Goal: Task Accomplishment & Management: Manage account settings

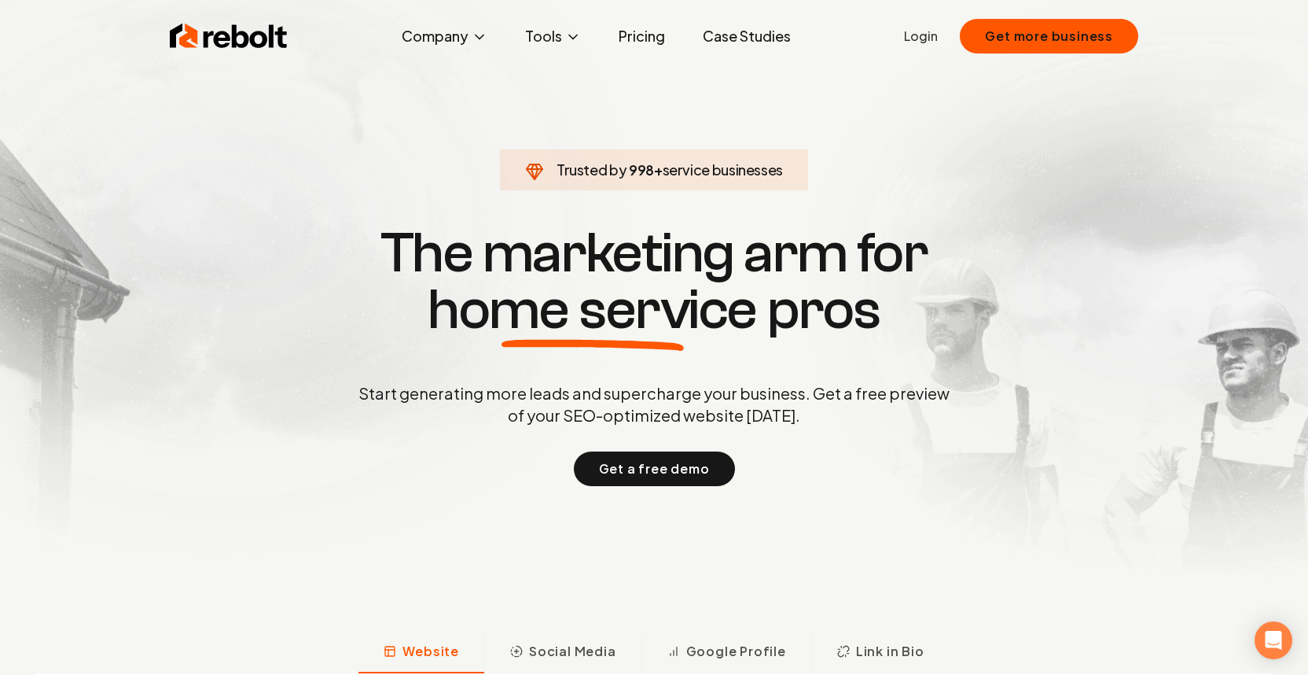
click at [926, 43] on link "Login" at bounding box center [921, 36] width 34 height 19
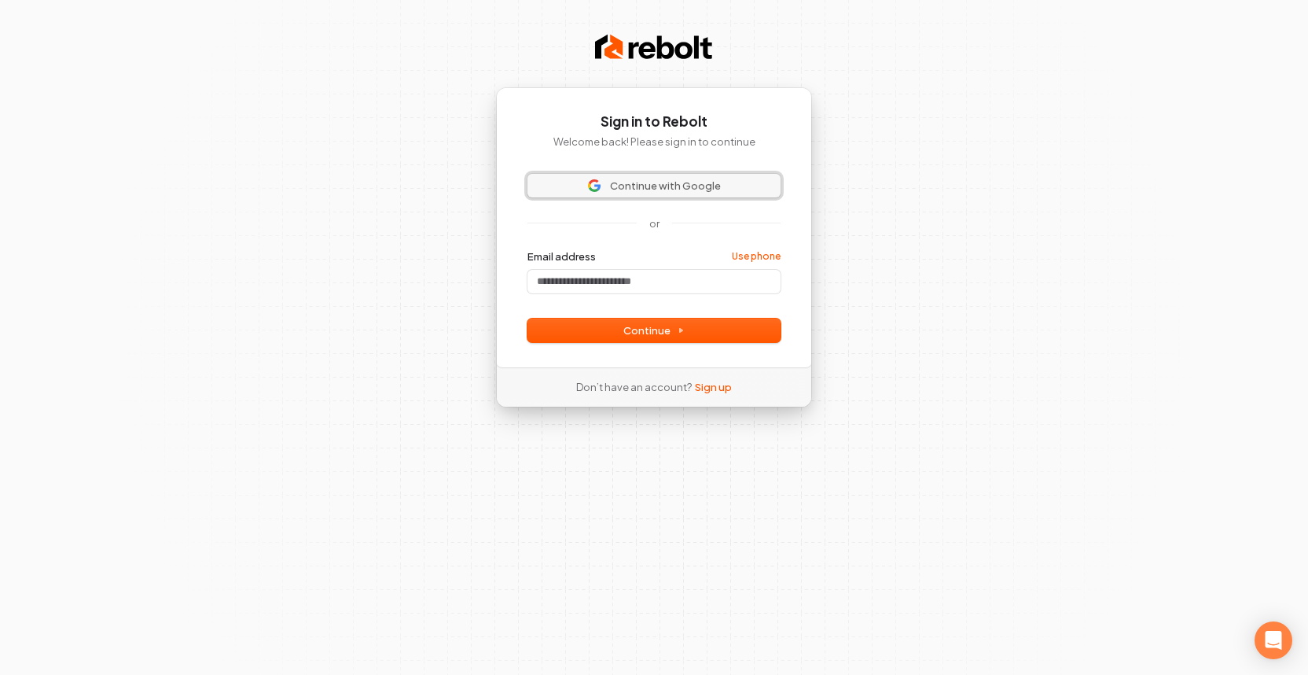
click at [696, 192] on span "Continue with Google" at bounding box center [665, 185] width 111 height 14
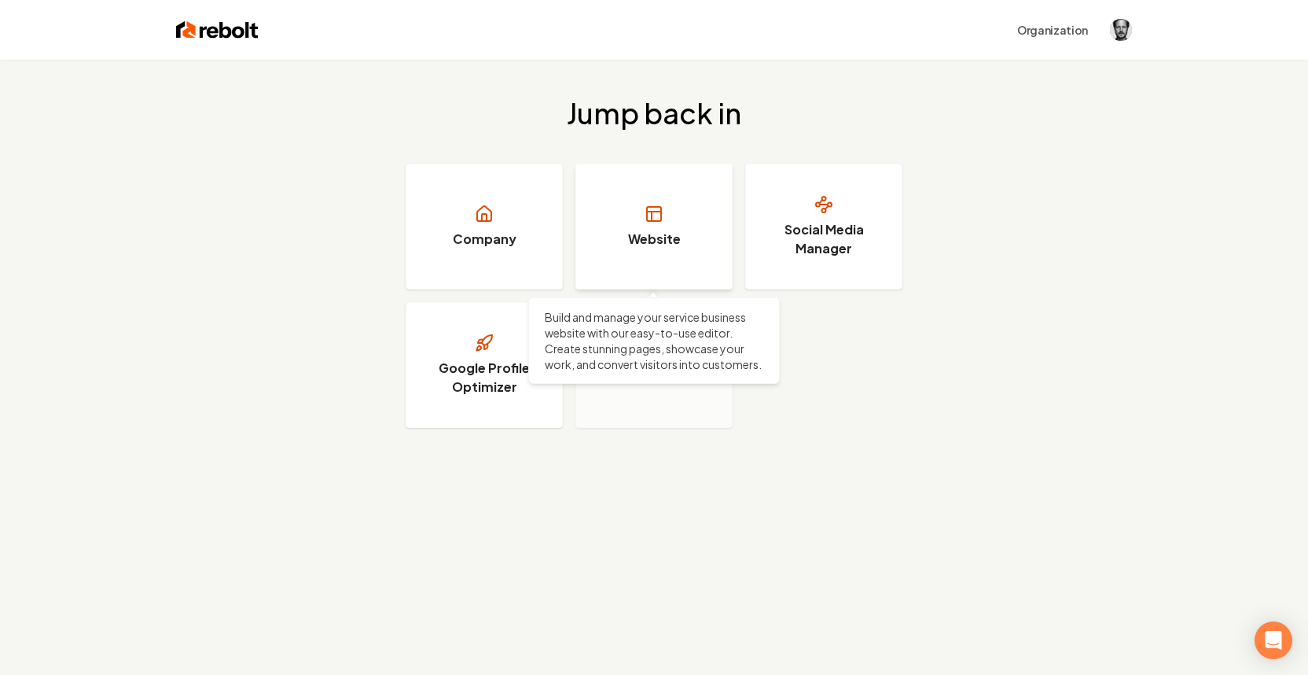
click at [675, 199] on link "Website" at bounding box center [654, 227] width 157 height 126
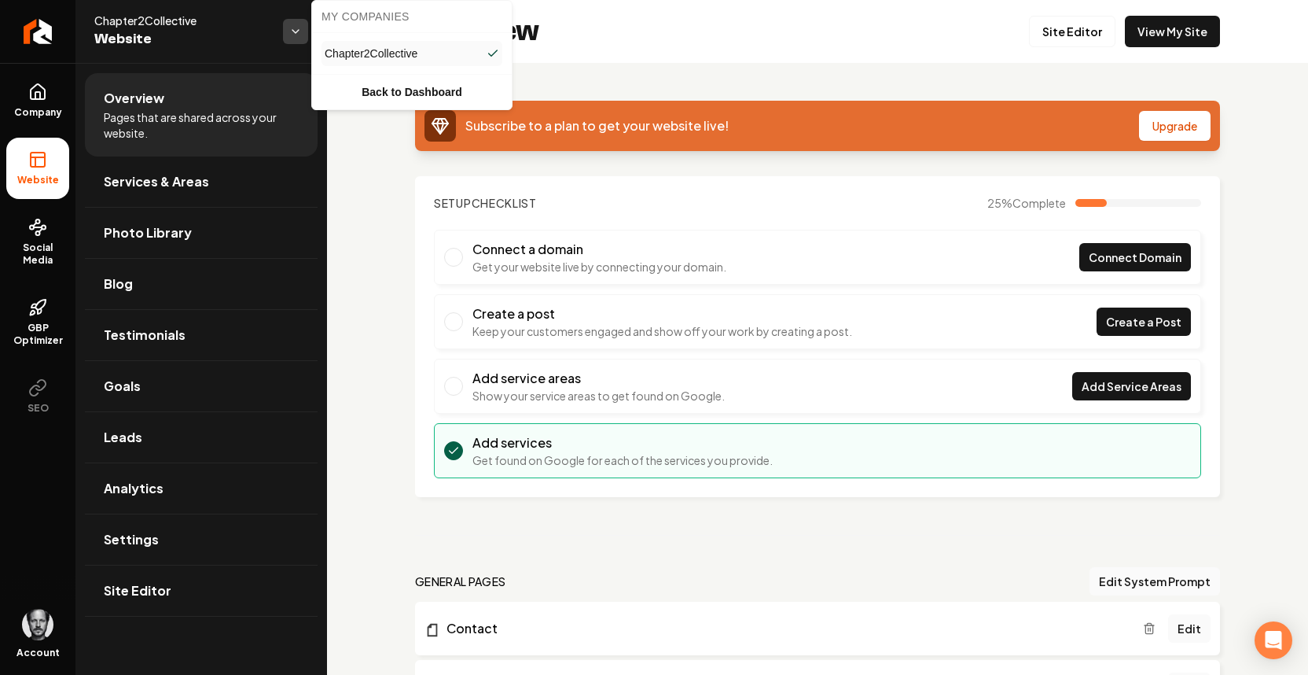
click at [304, 36] on html "Company Website Social Media GBP Optimizer SEO Account Chapter2Collective Websi…" at bounding box center [654, 337] width 1308 height 675
click at [387, 98] on link "Back to Dashboard" at bounding box center [411, 92] width 193 height 28
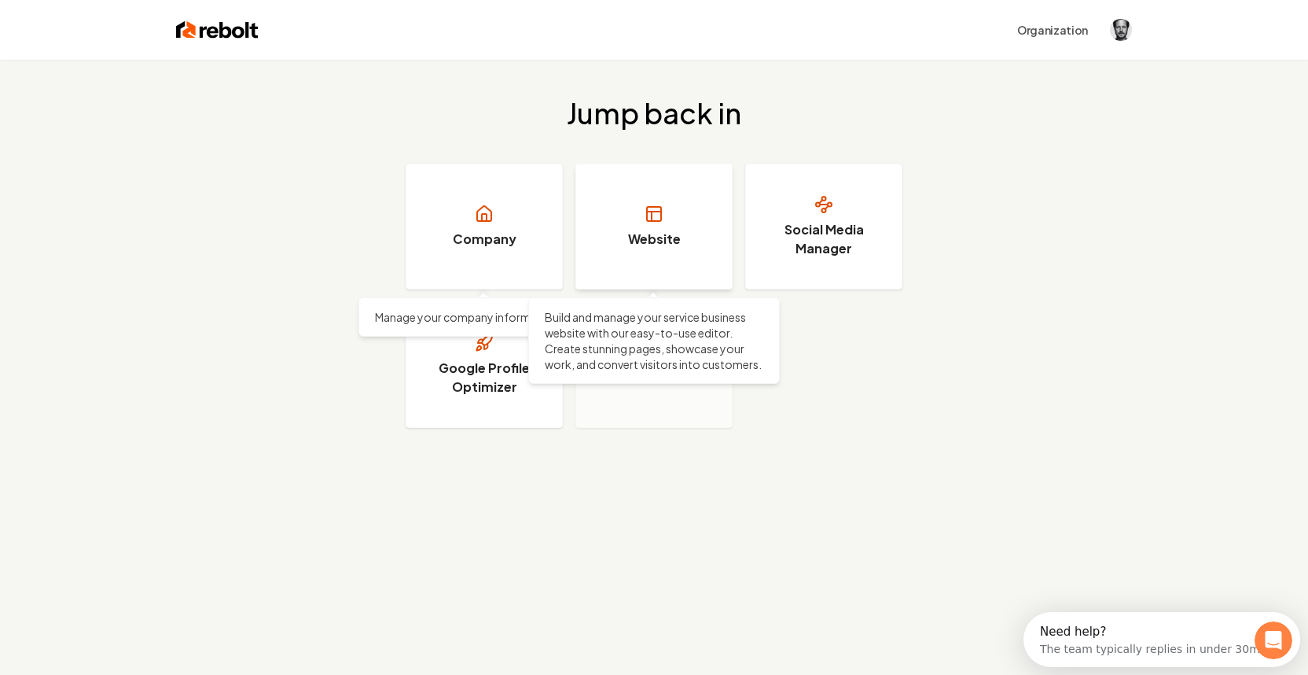
click at [642, 237] on h3 "Website" at bounding box center [654, 239] width 53 height 19
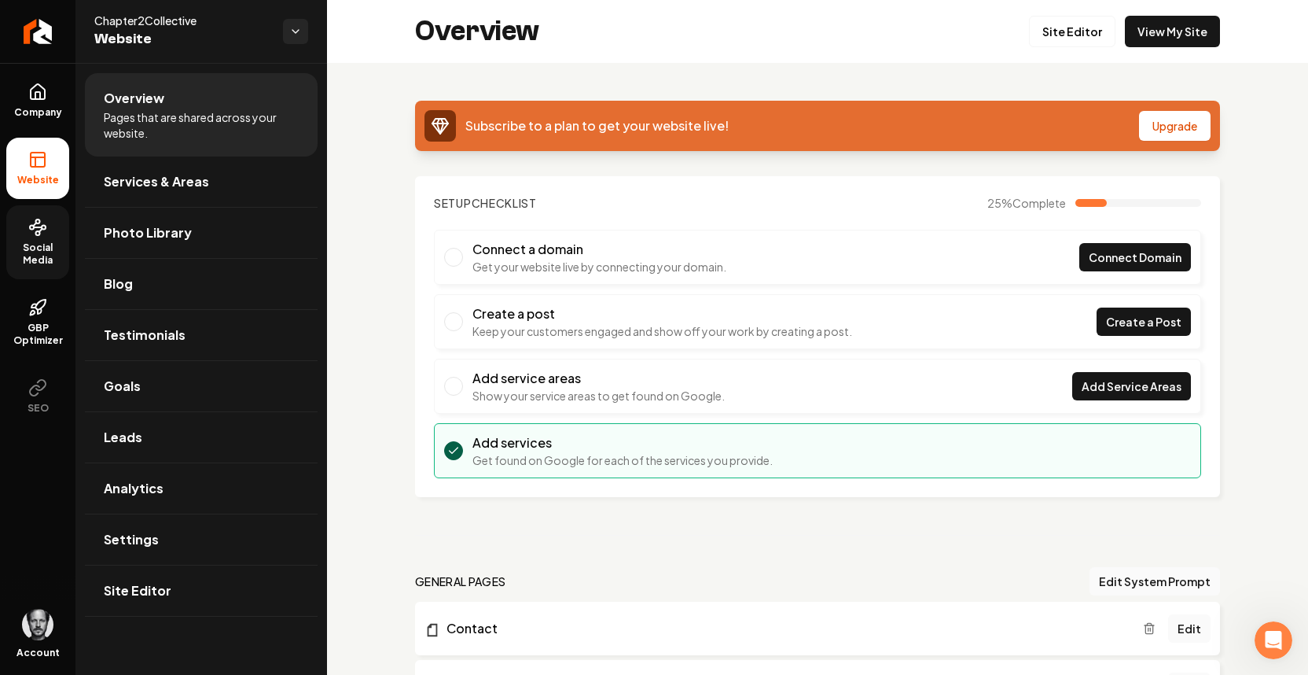
click at [35, 248] on span "Social Media" at bounding box center [37, 253] width 63 height 25
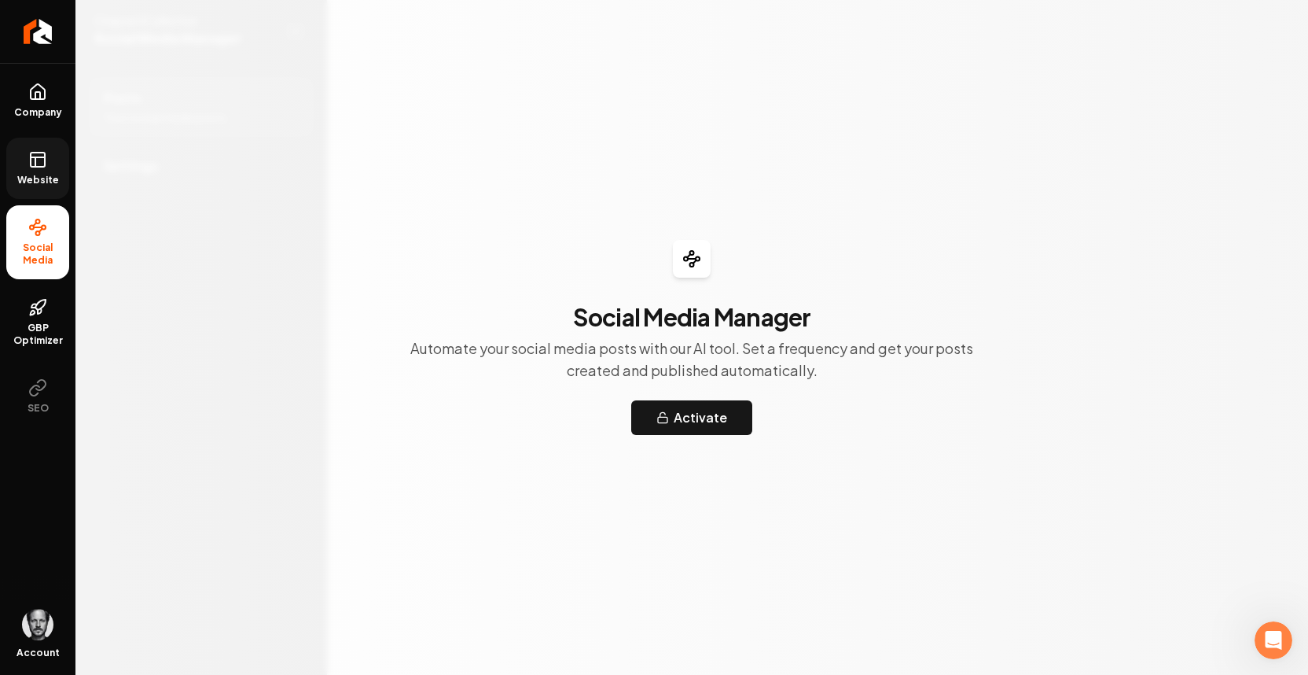
click at [34, 187] on link "Website" at bounding box center [37, 168] width 63 height 61
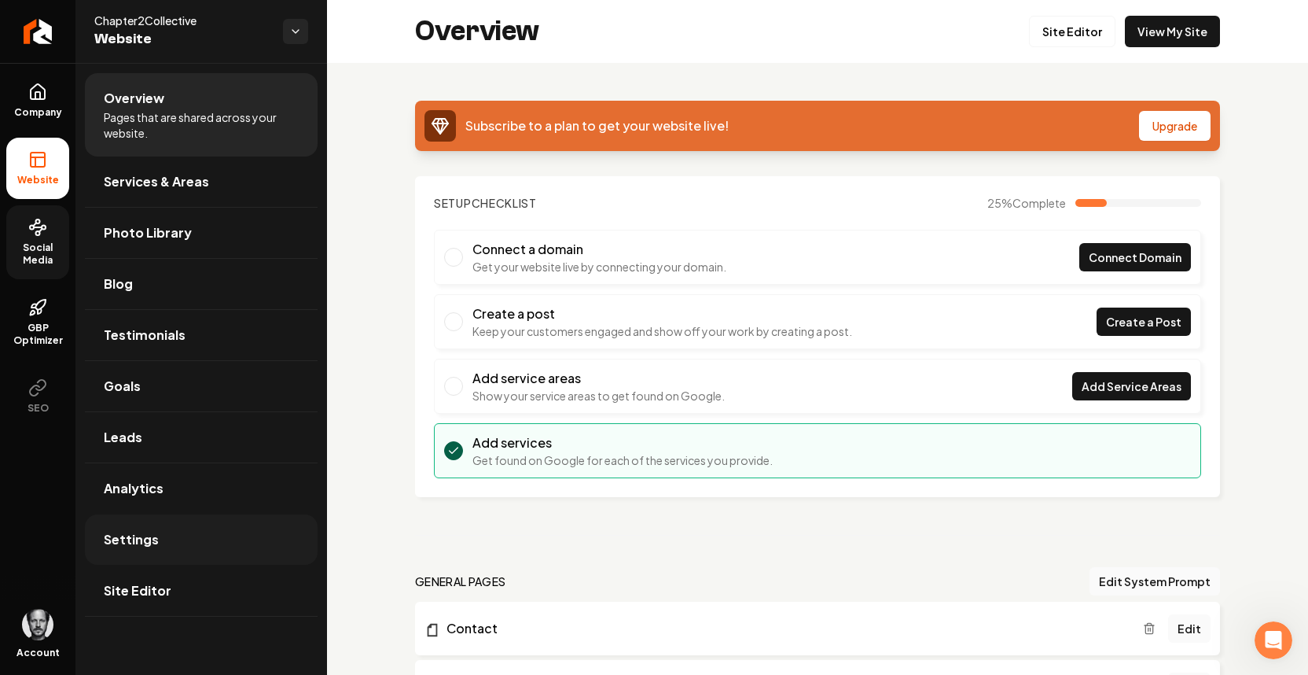
click at [197, 541] on link "Settings" at bounding box center [201, 539] width 233 height 50
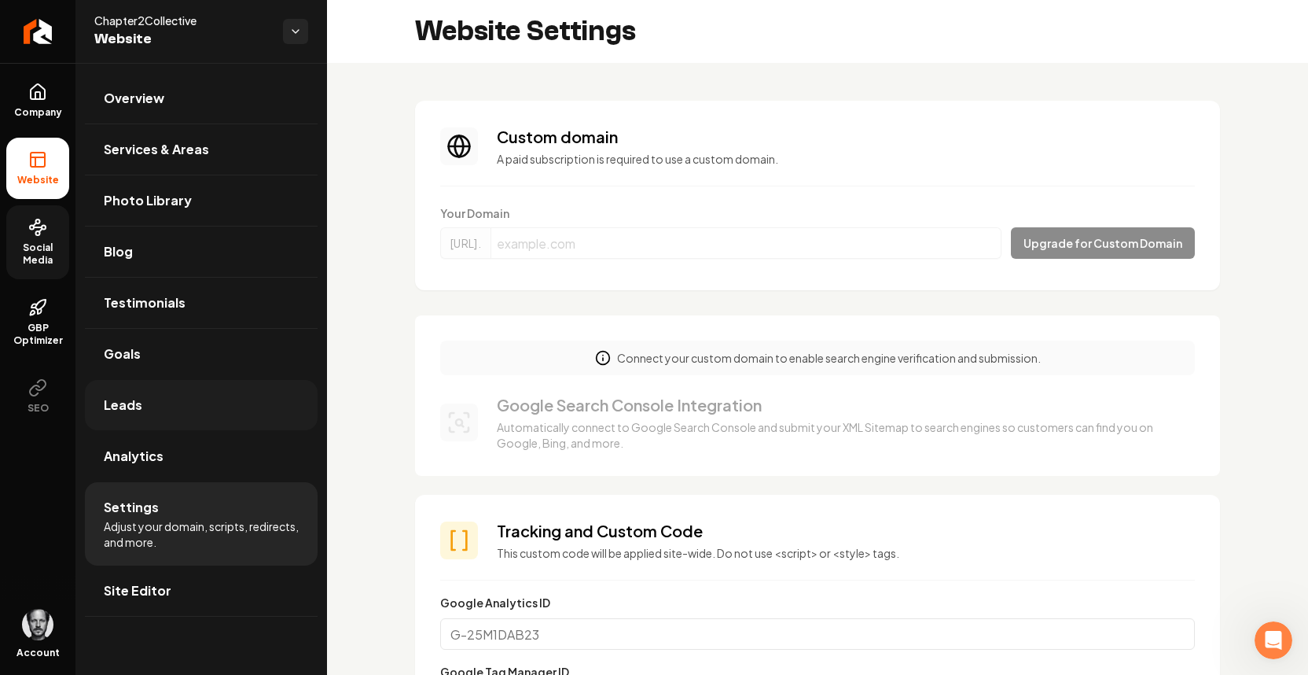
click at [188, 396] on link "Leads" at bounding box center [201, 405] width 233 height 50
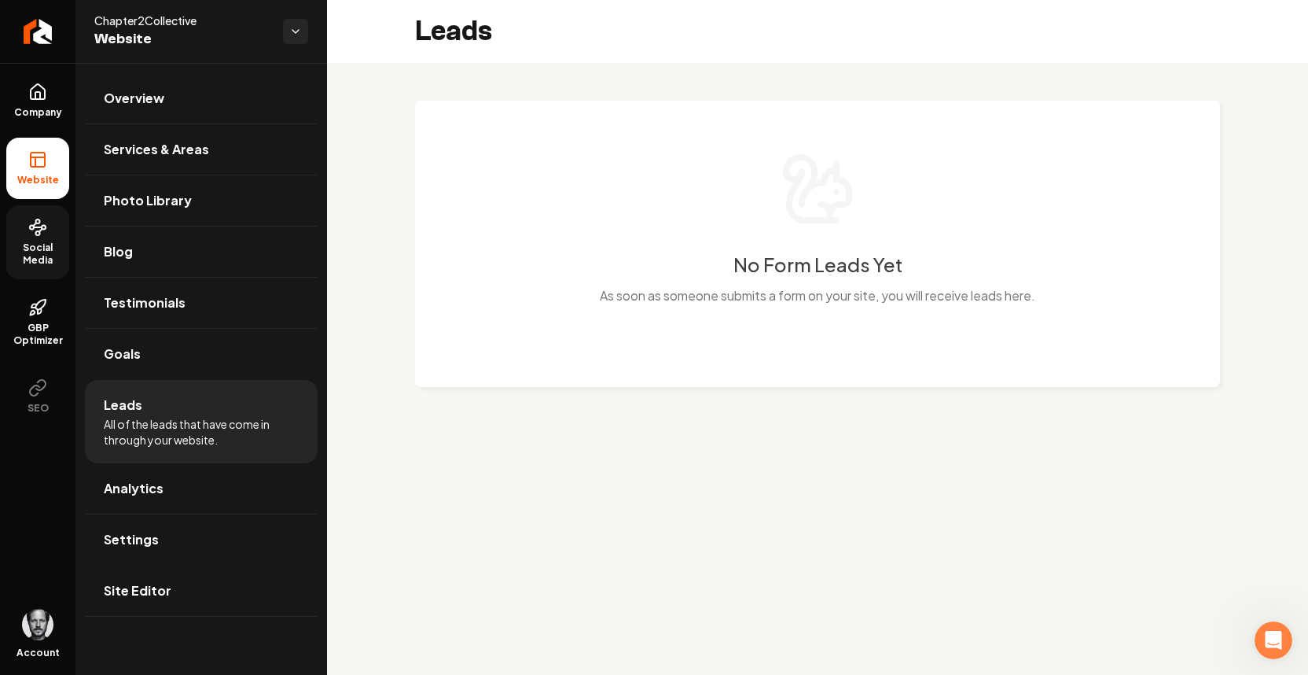
click at [165, 421] on span "All of the leads that have come in through your website." at bounding box center [201, 431] width 195 height 31
click at [40, 628] on img "Open user button" at bounding box center [37, 624] width 31 height 31
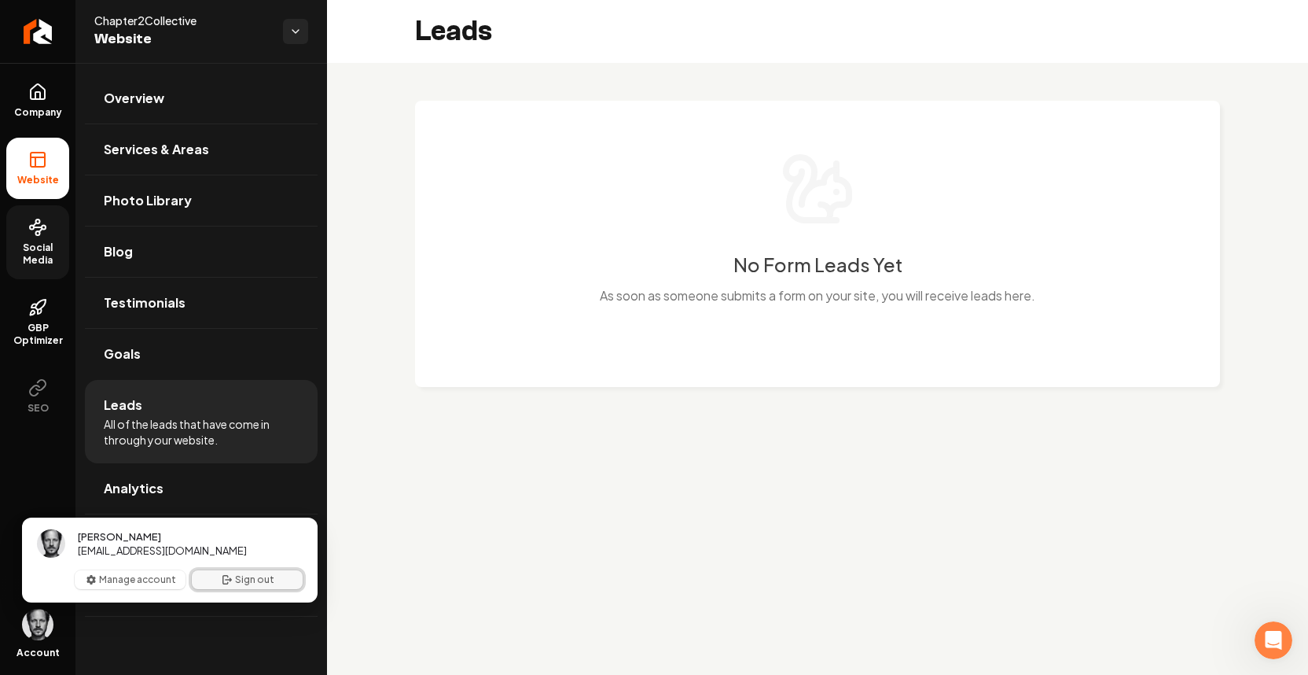
click at [239, 579] on button "Sign out" at bounding box center [247, 579] width 111 height 19
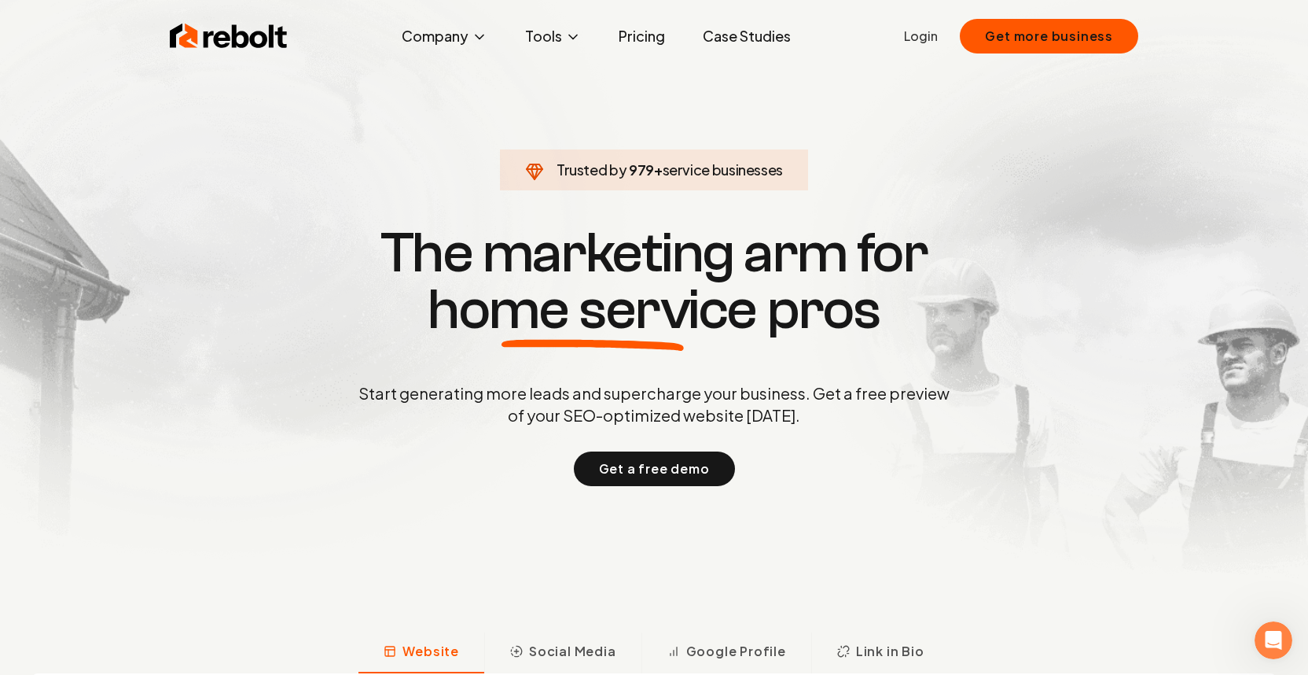
click at [928, 42] on link "Login" at bounding box center [921, 36] width 34 height 19
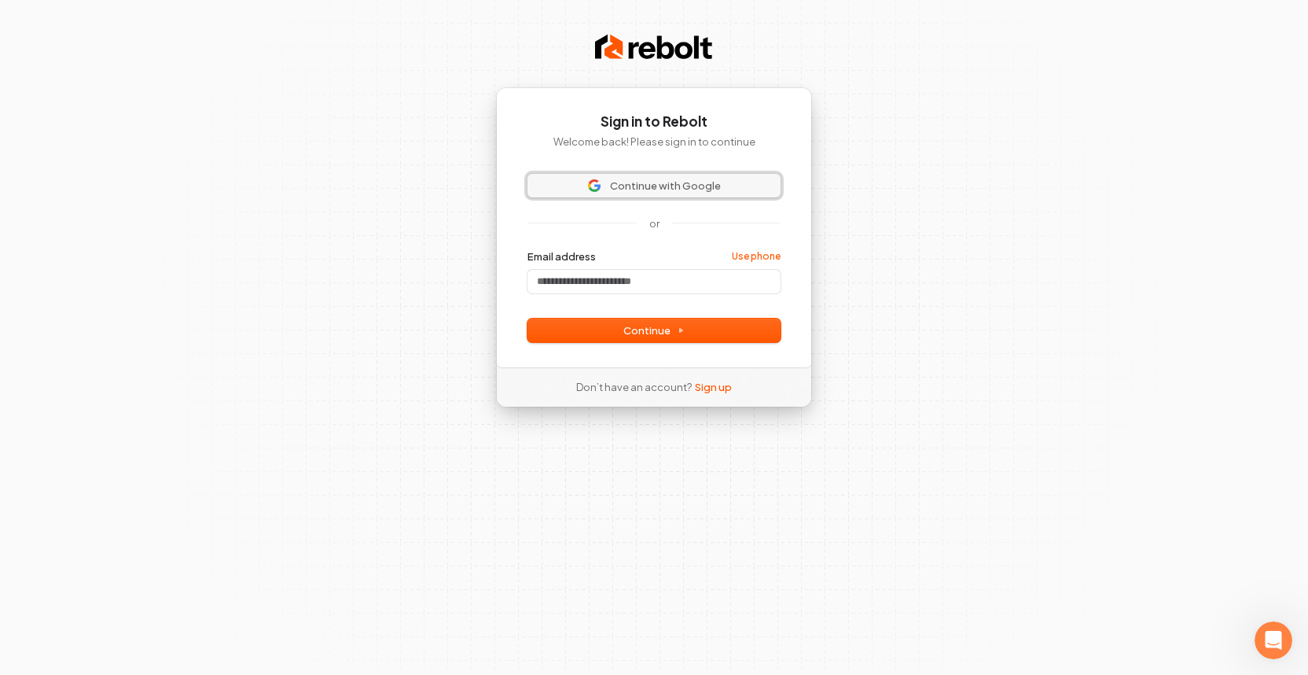
click at [675, 178] on button "Continue with Google" at bounding box center [654, 186] width 253 height 24
